Goal: Task Accomplishment & Management: Manage account settings

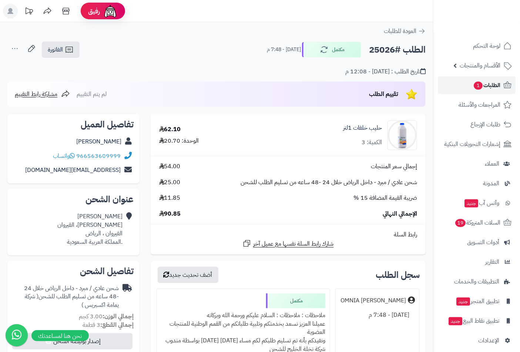
click at [484, 84] on span "الطلبات 1" at bounding box center [486, 85] width 27 height 10
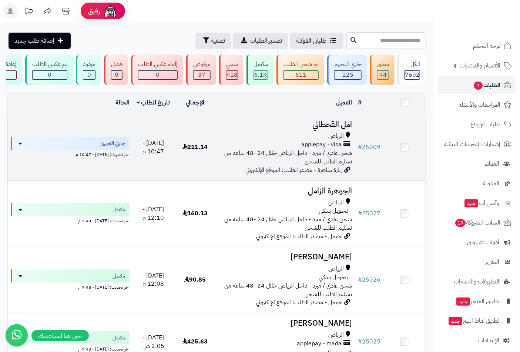
click at [340, 129] on h3 "امل القحطاني" at bounding box center [285, 124] width 133 height 9
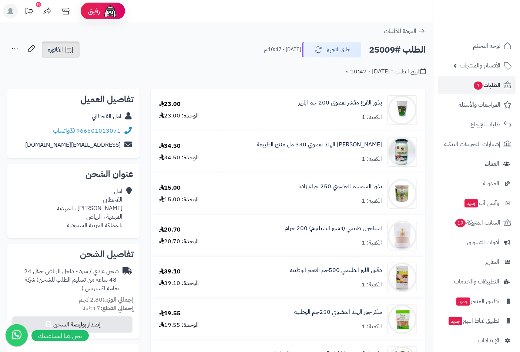
click at [54, 53] on span "الفاتورة" at bounding box center [55, 49] width 15 height 9
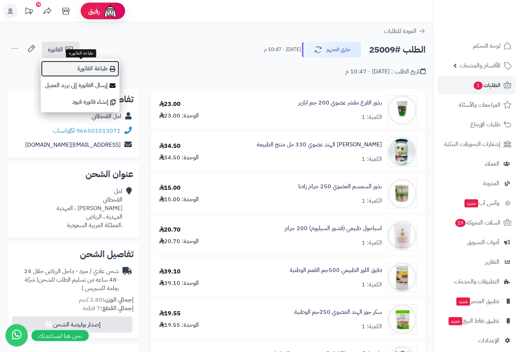
click at [93, 69] on link "طباعة الفاتورة" at bounding box center [80, 68] width 79 height 17
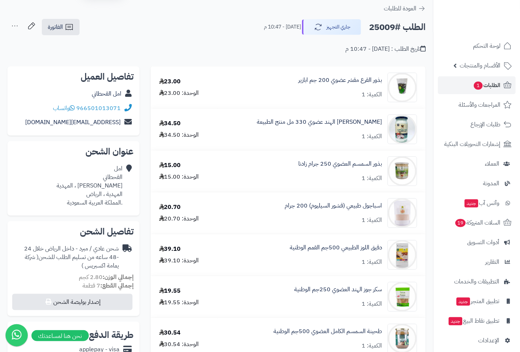
scroll to position [34, 0]
